Goal: Information Seeking & Learning: Learn about a topic

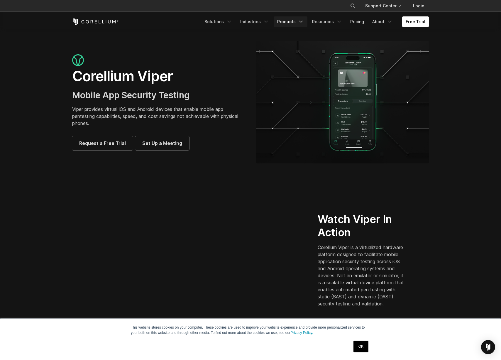
click at [294, 24] on link "Products" at bounding box center [291, 21] width 34 height 11
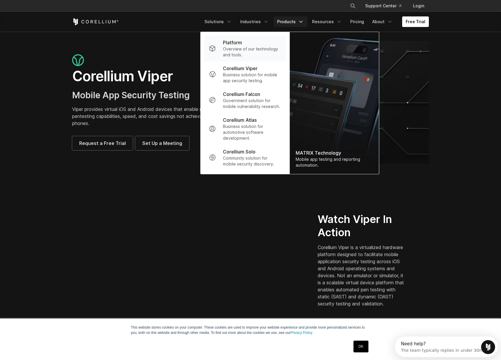
click at [260, 52] on p "Overview of our technology and tools." at bounding box center [252, 52] width 58 height 12
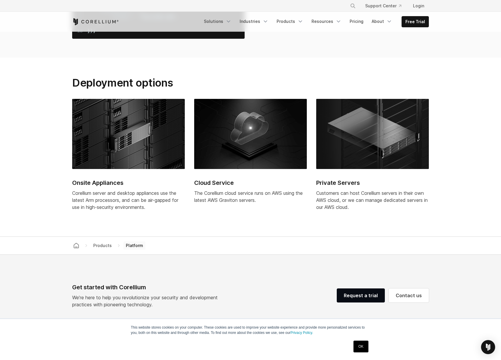
scroll to position [2360, 0]
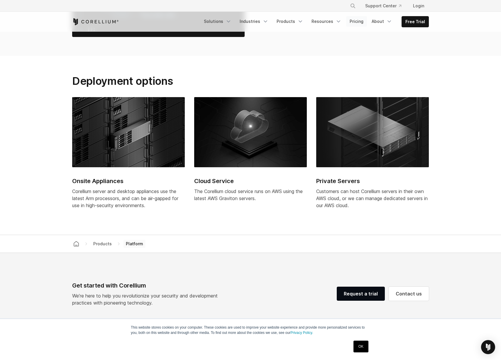
click at [360, 25] on link "Pricing" at bounding box center [356, 21] width 21 height 11
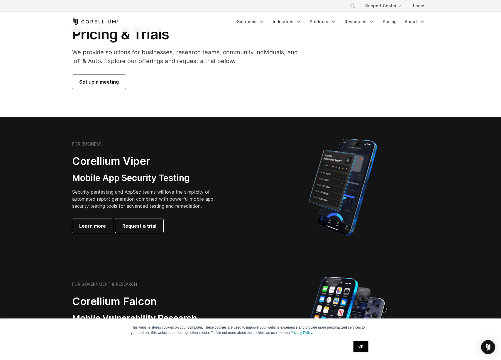
scroll to position [35, 0]
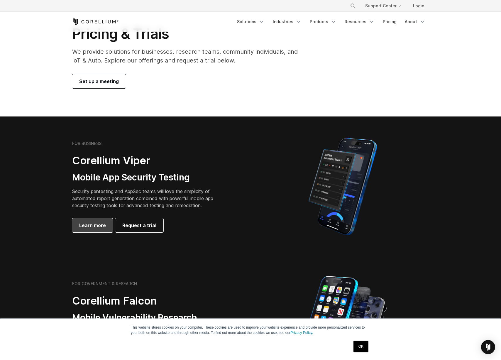
click at [84, 223] on span "Learn more" at bounding box center [92, 225] width 27 height 7
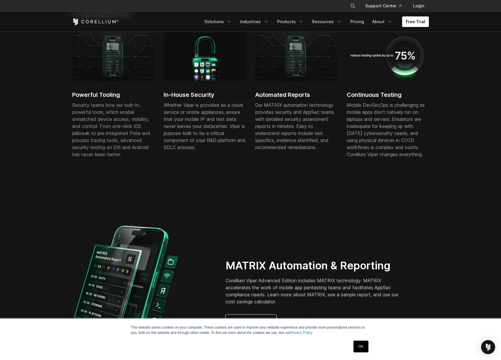
scroll to position [365, 0]
